Goal: Find specific page/section: Find specific page/section

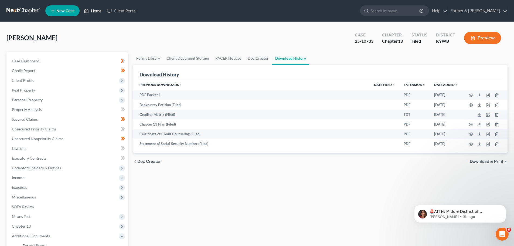
click at [90, 9] on link "Home" at bounding box center [92, 11] width 23 height 10
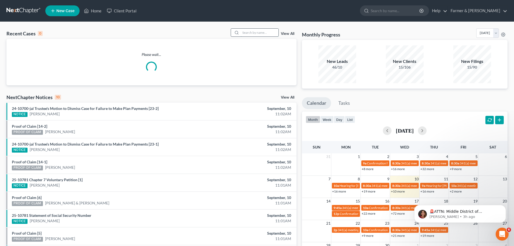
click at [245, 32] on input "search" at bounding box center [260, 33] width 38 height 8
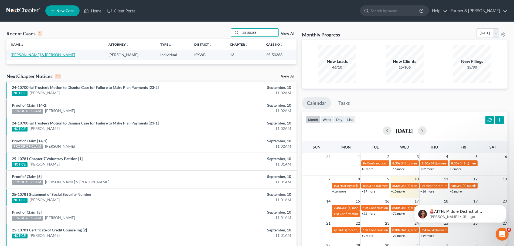
type input "25-50388"
click at [32, 55] on link "[PERSON_NAME] & [PERSON_NAME]" at bounding box center [43, 54] width 64 height 5
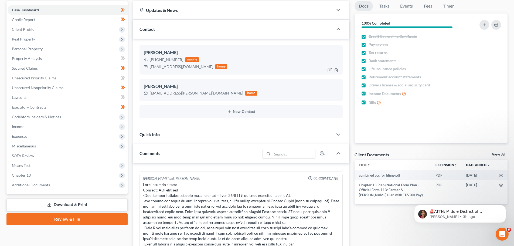
scroll to position [63, 0]
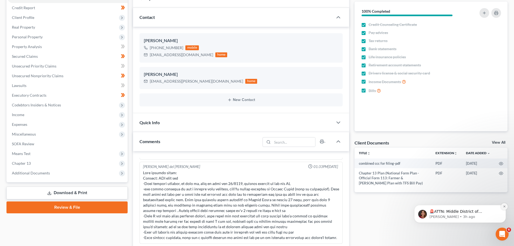
click at [504, 206] on icon "Dismiss notification" at bounding box center [504, 206] width 3 height 3
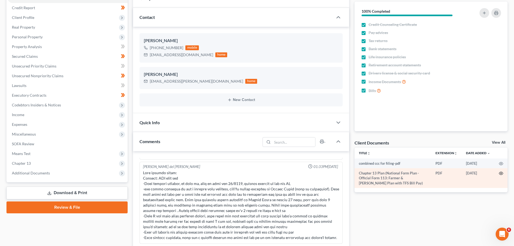
click at [501, 172] on icon "button" at bounding box center [501, 173] width 4 height 4
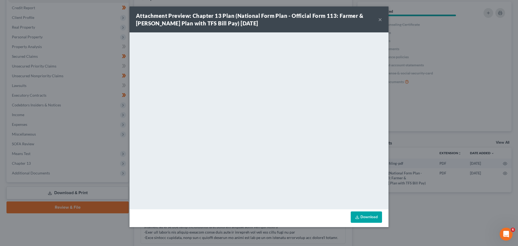
click at [379, 20] on button "×" at bounding box center [380, 19] width 4 height 6
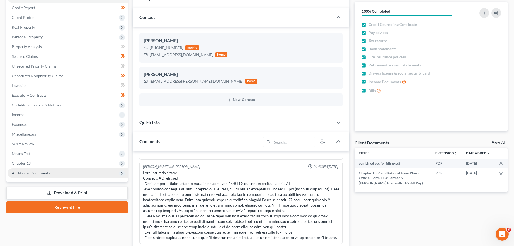
click at [34, 174] on span "Additional Documents" at bounding box center [31, 172] width 38 height 5
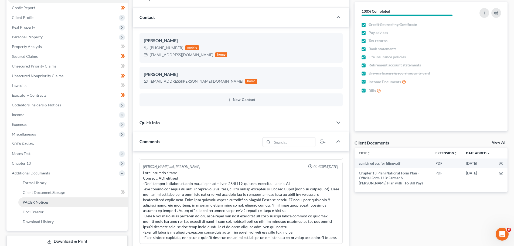
click at [43, 205] on link "PACER Notices" at bounding box center [72, 202] width 109 height 10
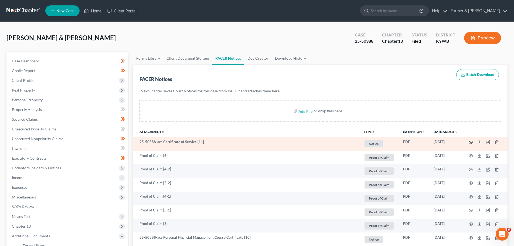
click at [472, 142] on icon "button" at bounding box center [470, 142] width 4 height 4
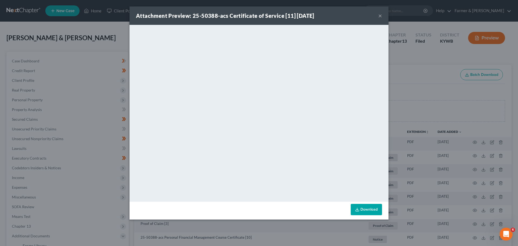
click at [379, 15] on button "×" at bounding box center [380, 15] width 4 height 6
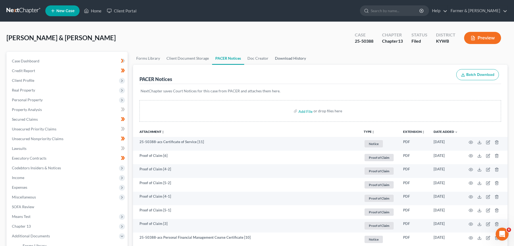
click at [294, 58] on link "Download History" at bounding box center [290, 58] width 37 height 13
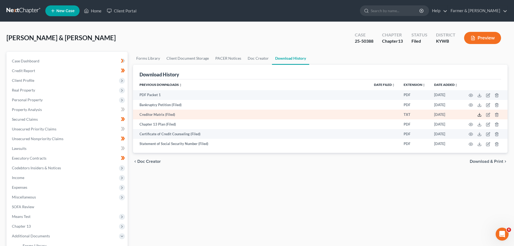
click at [478, 116] on icon at bounding box center [479, 114] width 4 height 4
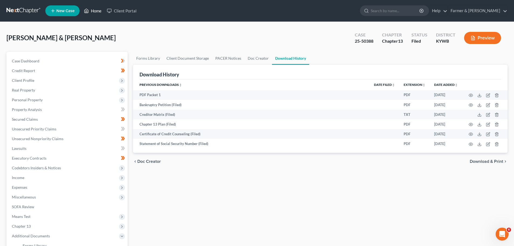
click at [98, 13] on link "Home" at bounding box center [92, 11] width 23 height 10
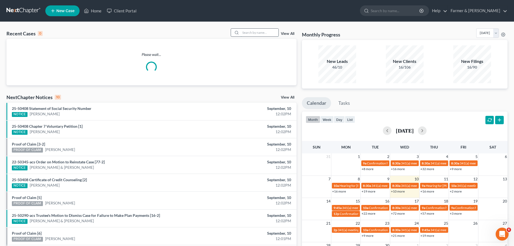
click at [252, 32] on input "search" at bounding box center [260, 33] width 38 height 8
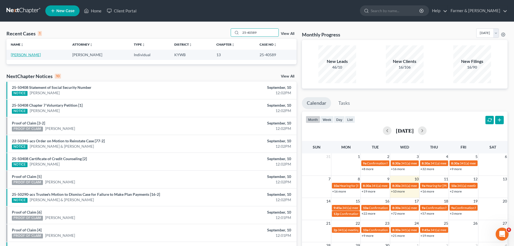
type input "25-40589"
drag, startPoint x: 26, startPoint y: 55, endPoint x: 33, endPoint y: 54, distance: 6.2
click at [27, 54] on link "[PERSON_NAME]" at bounding box center [26, 54] width 30 height 5
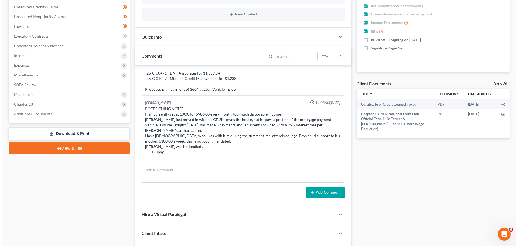
scroll to position [126, 0]
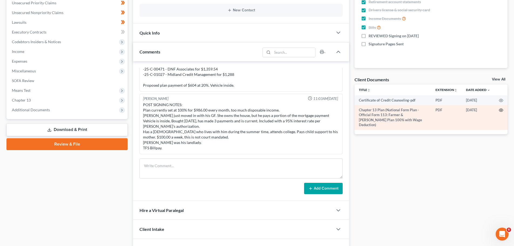
click at [501, 110] on circle "button" at bounding box center [500, 109] width 1 height 1
